Goal: Transaction & Acquisition: Obtain resource

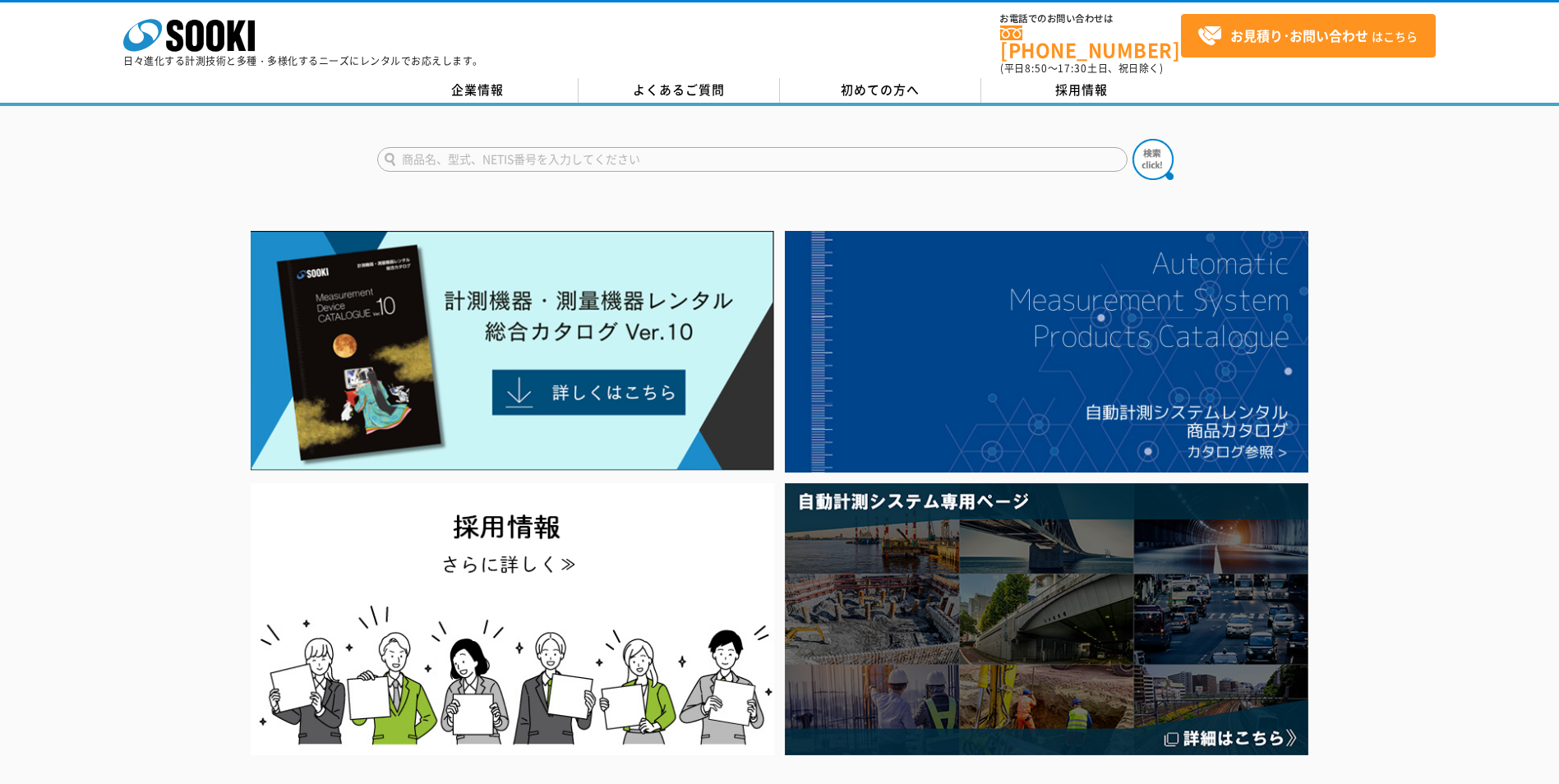
click at [525, 150] on input "text" at bounding box center [752, 159] width 750 height 25
type input "ロープ水位"
click at [1132, 139] on button at bounding box center [1153, 159] width 41 height 41
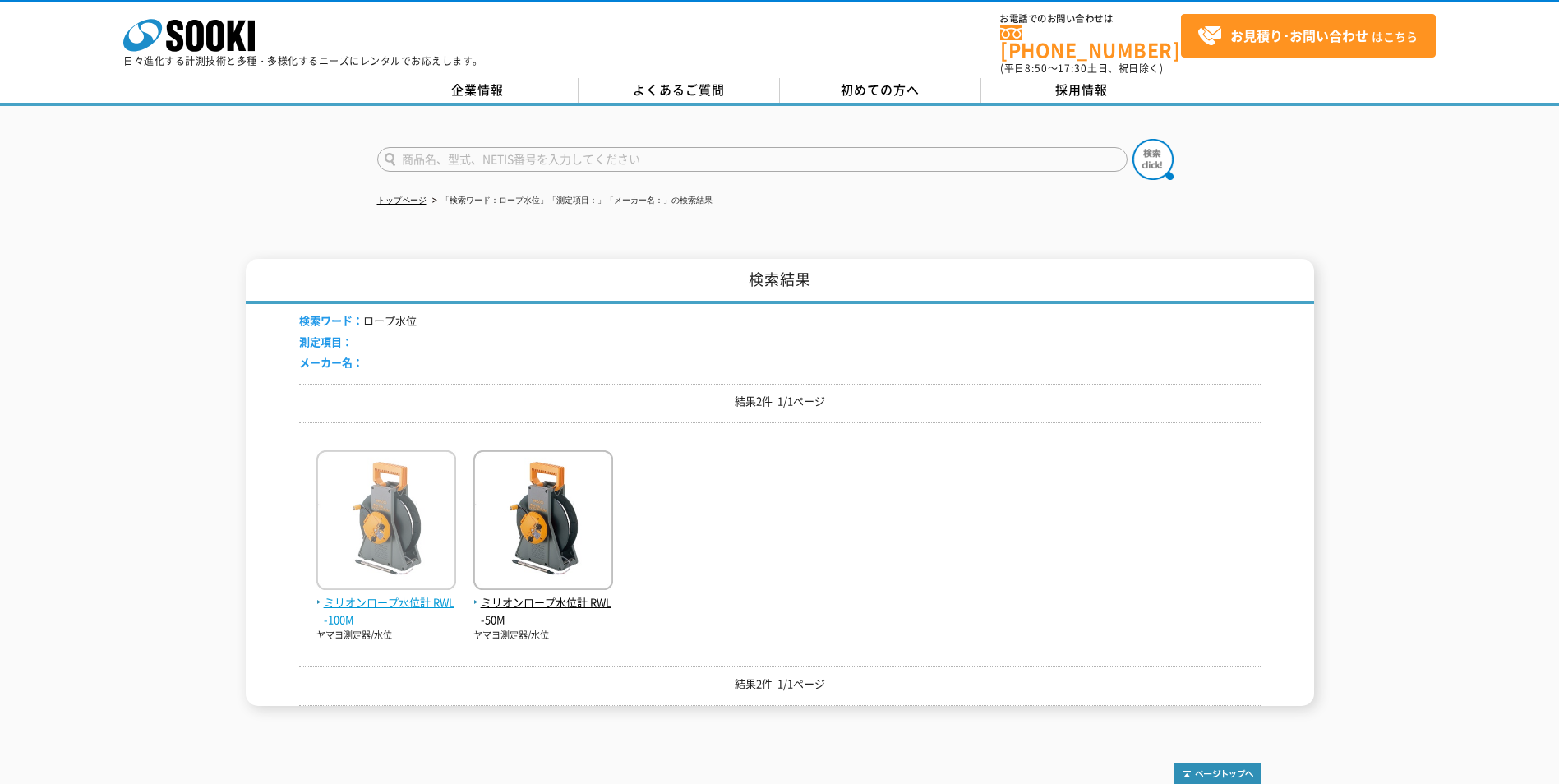
click at [377, 520] on img at bounding box center [386, 523] width 139 height 144
